Goal: Entertainment & Leisure: Consume media (video, audio)

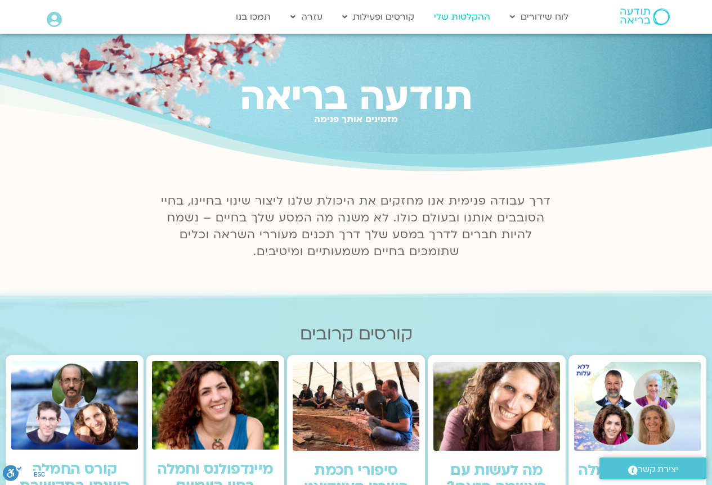
click at [471, 19] on link "ההקלטות שלי" at bounding box center [462, 16] width 68 height 21
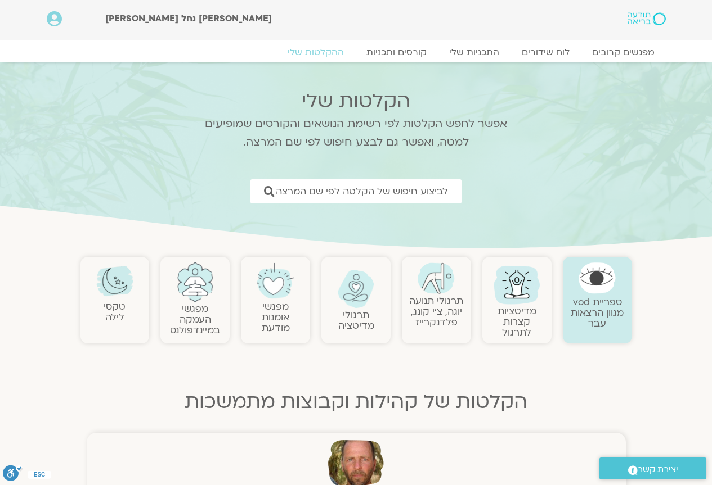
click at [432, 295] on link "תרגולי תנועה יוגה, צ׳י קונג, [PERSON_NAME]" at bounding box center [436, 312] width 54 height 34
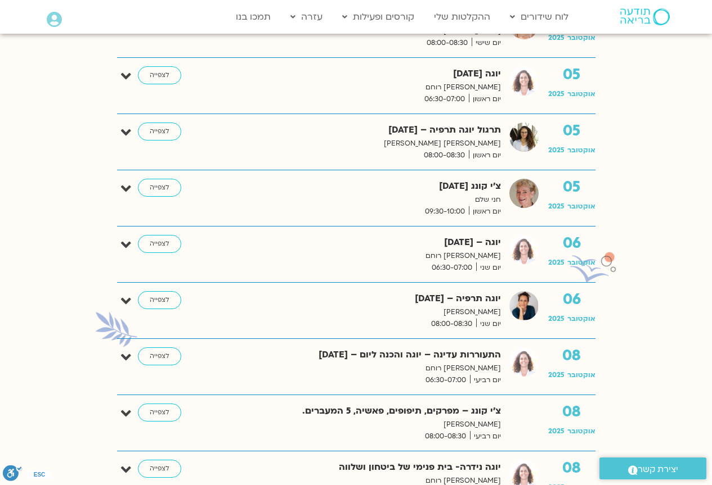
scroll to position [338, 0]
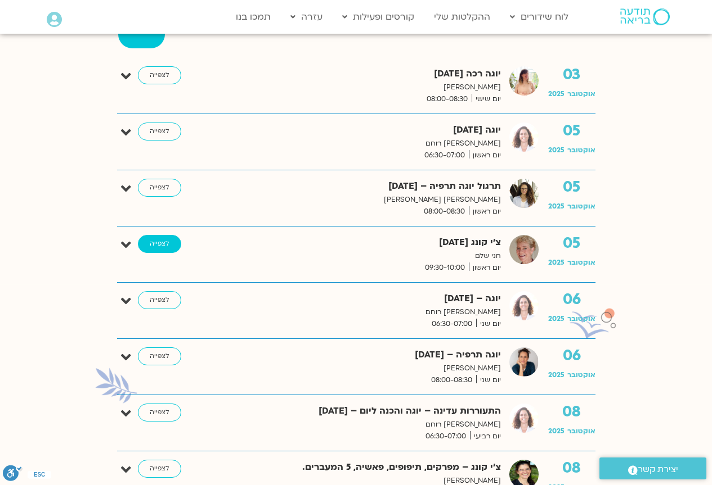
click at [158, 243] on link "לצפייה" at bounding box center [159, 244] width 43 height 18
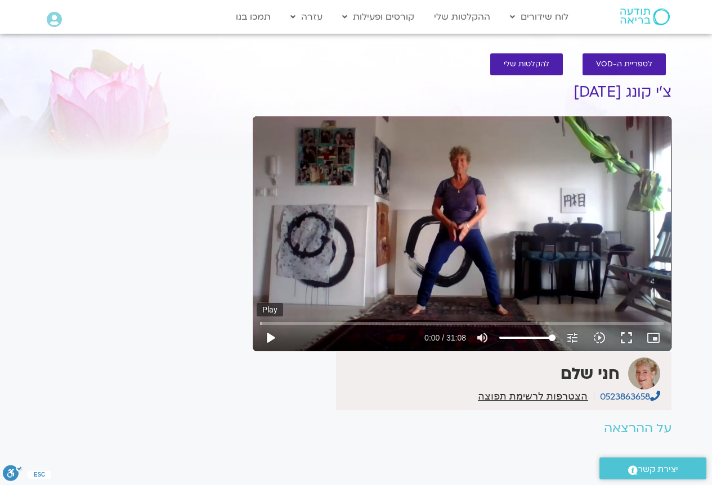
click at [267, 335] on button "play_arrow" at bounding box center [270, 338] width 27 height 27
click at [622, 336] on button "fullscreen" at bounding box center [626, 338] width 27 height 27
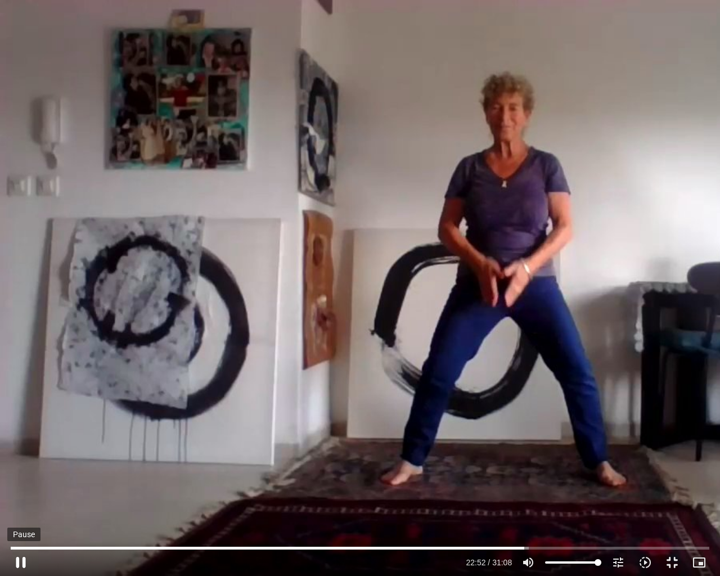
click at [17, 560] on button "pause" at bounding box center [20, 562] width 27 height 27
click at [19, 564] on button "pause" at bounding box center [20, 562] width 27 height 27
click at [19, 562] on button "play_arrow" at bounding box center [20, 562] width 27 height 27
type input "1868.16"
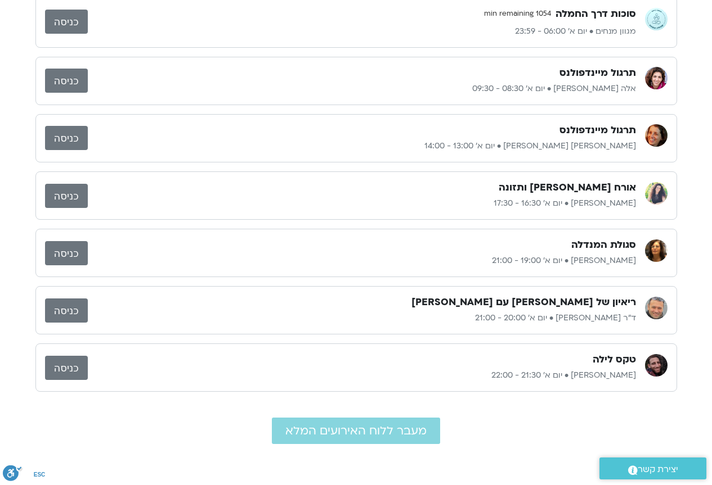
scroll to position [56, 0]
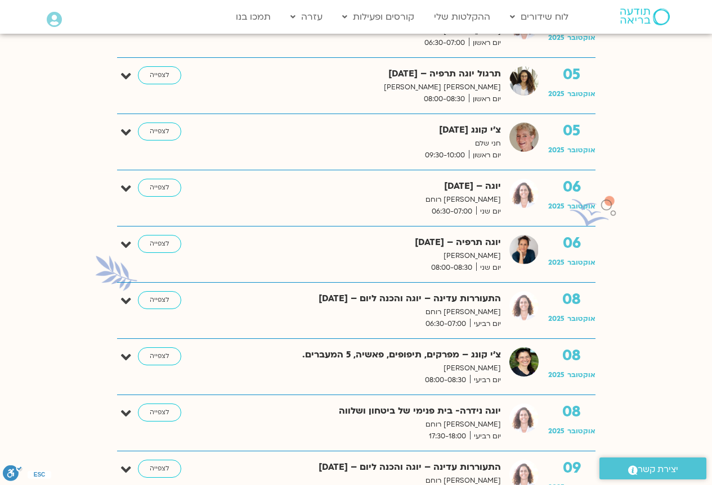
scroll to position [394, 0]
